Goal: Task Accomplishment & Management: Use online tool/utility

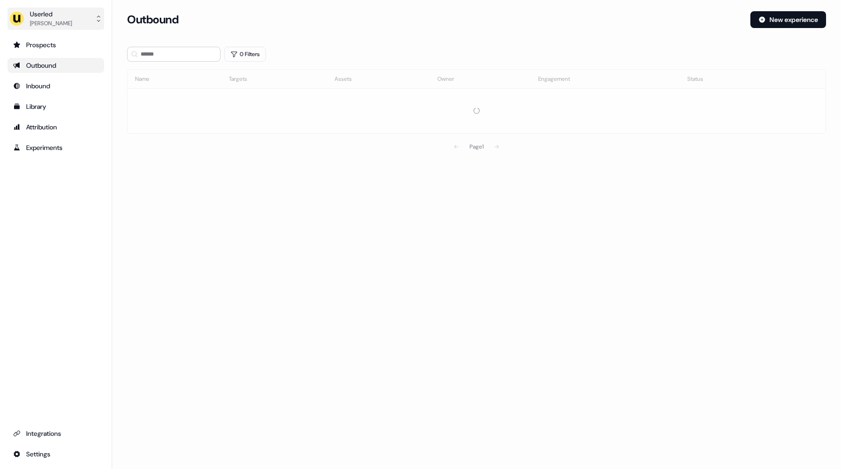
click at [65, 15] on div "Userled" at bounding box center [51, 13] width 42 height 9
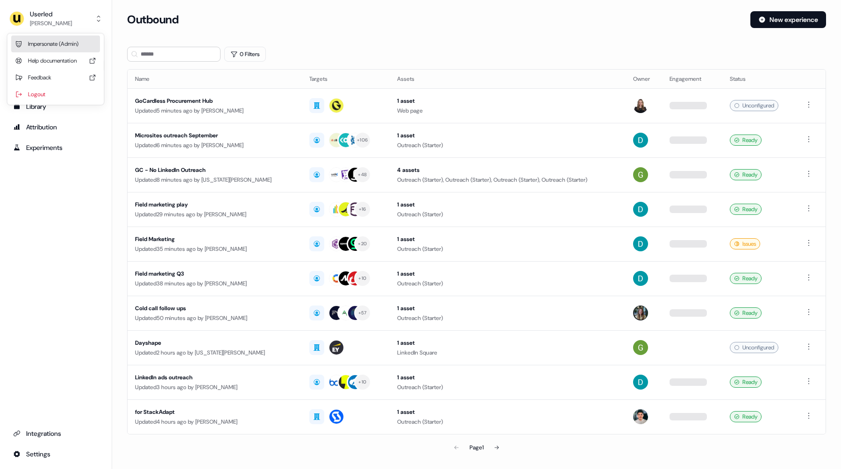
click at [62, 46] on div "Impersonate (Admin)" at bounding box center [55, 44] width 89 height 17
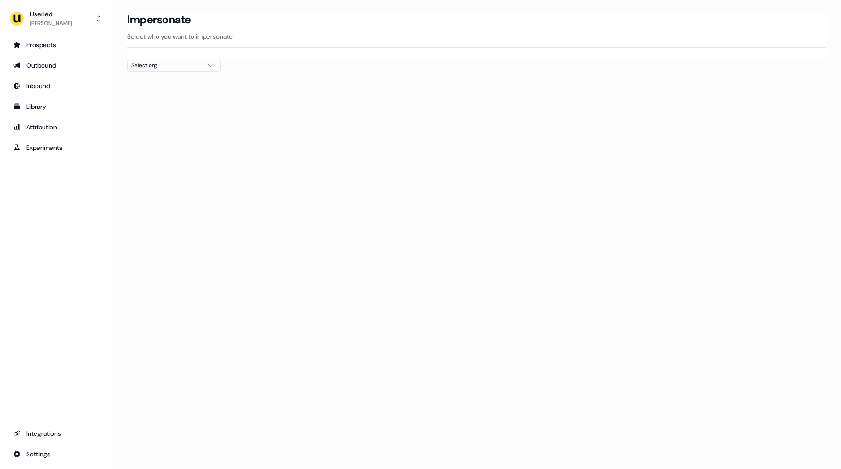
click at [145, 62] on div "Select org" at bounding box center [166, 65] width 70 height 9
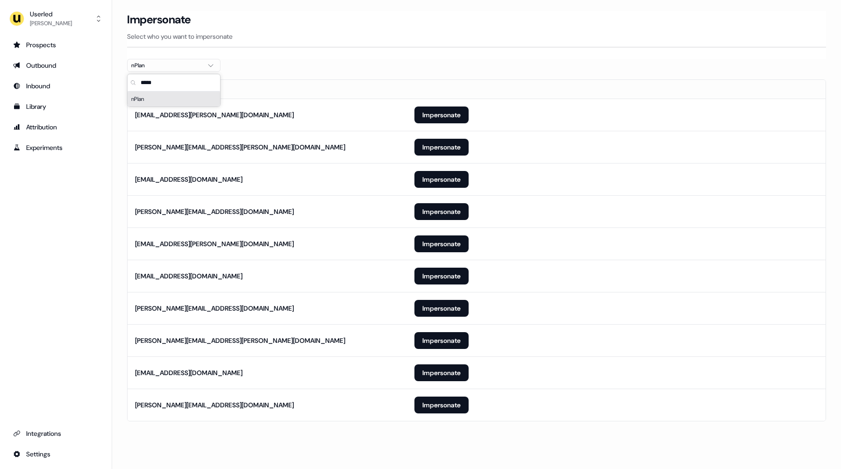
type input "*****"
drag, startPoint x: 323, startPoint y: 98, endPoint x: 316, endPoint y: 122, distance: 25.3
click at [323, 98] on th "Email" at bounding box center [267, 89] width 279 height 19
drag, startPoint x: 448, startPoint y: 405, endPoint x: 426, endPoint y: 397, distance: 23.4
click at [448, 405] on button "Impersonate" at bounding box center [441, 405] width 54 height 17
